Goal: Information Seeking & Learning: Learn about a topic

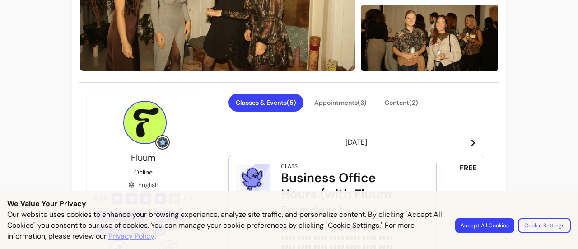
scroll to position [160, 0]
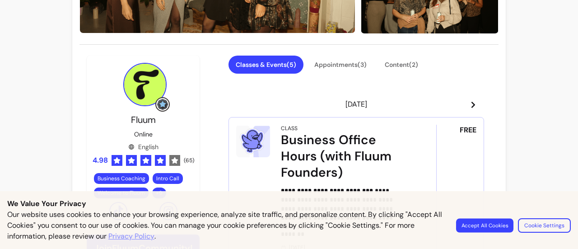
click at [482, 224] on button "Accept All Cookies" at bounding box center [484, 225] width 57 height 14
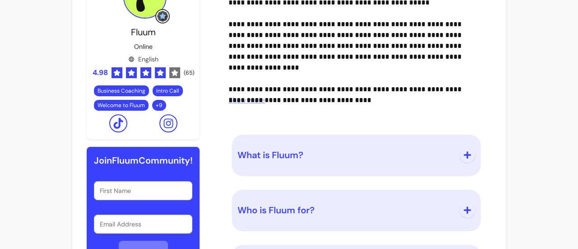
scroll to position [976, 0]
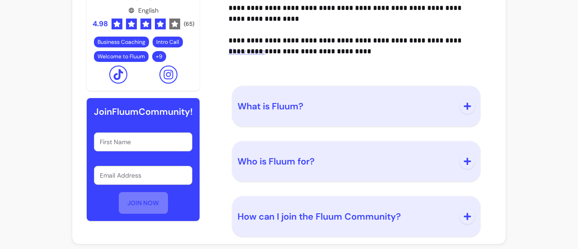
click at [442, 105] on span "What is Fluum?" at bounding box center [345, 106] width 217 height 13
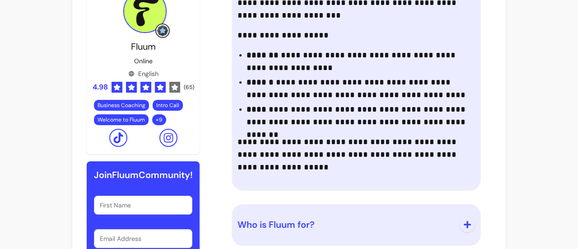
scroll to position [1130, 0]
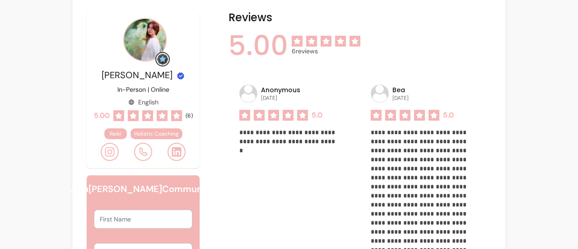
scroll to position [537, 0]
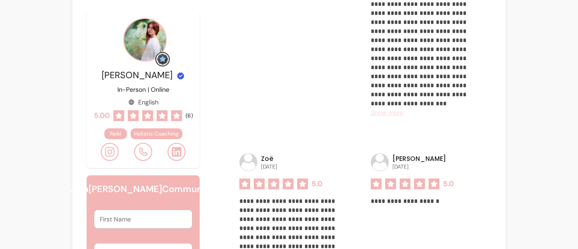
scroll to position [717, 0]
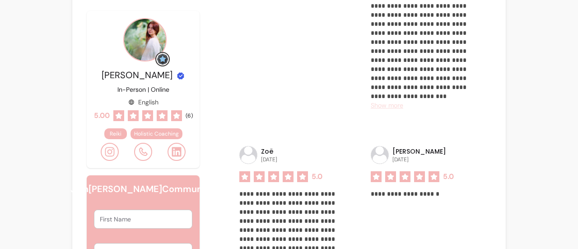
click at [382, 109] on span "Show more" at bounding box center [387, 105] width 33 height 8
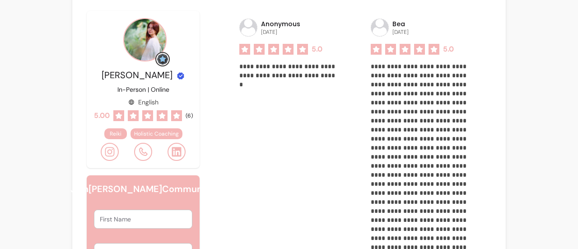
scroll to position [601, 0]
